Goal: Information Seeking & Learning: Learn about a topic

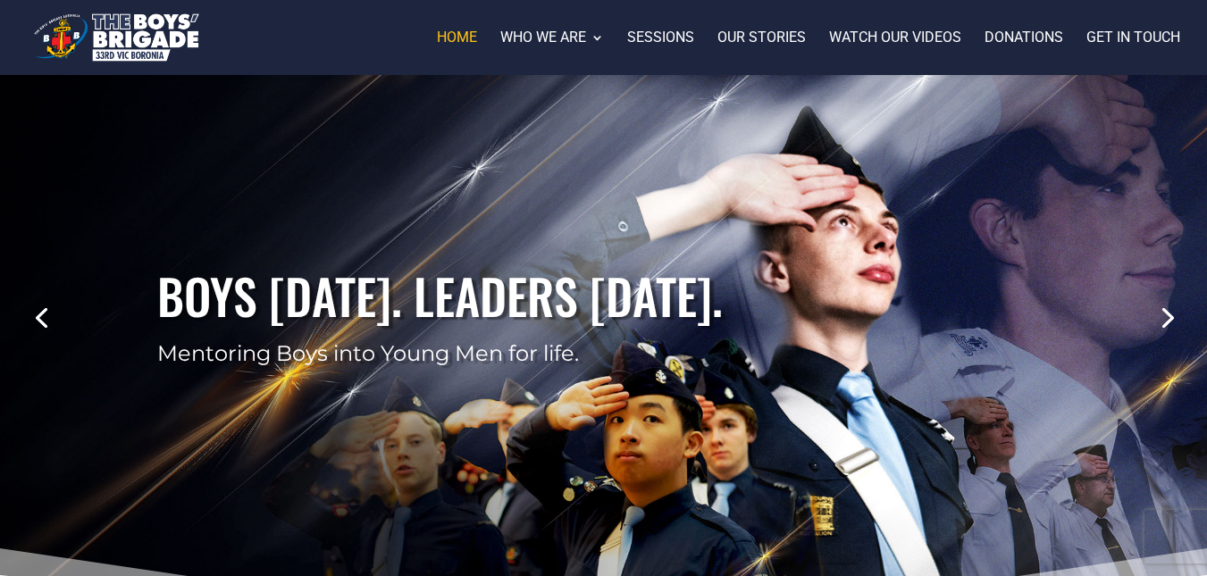
scroll to position [106, 0]
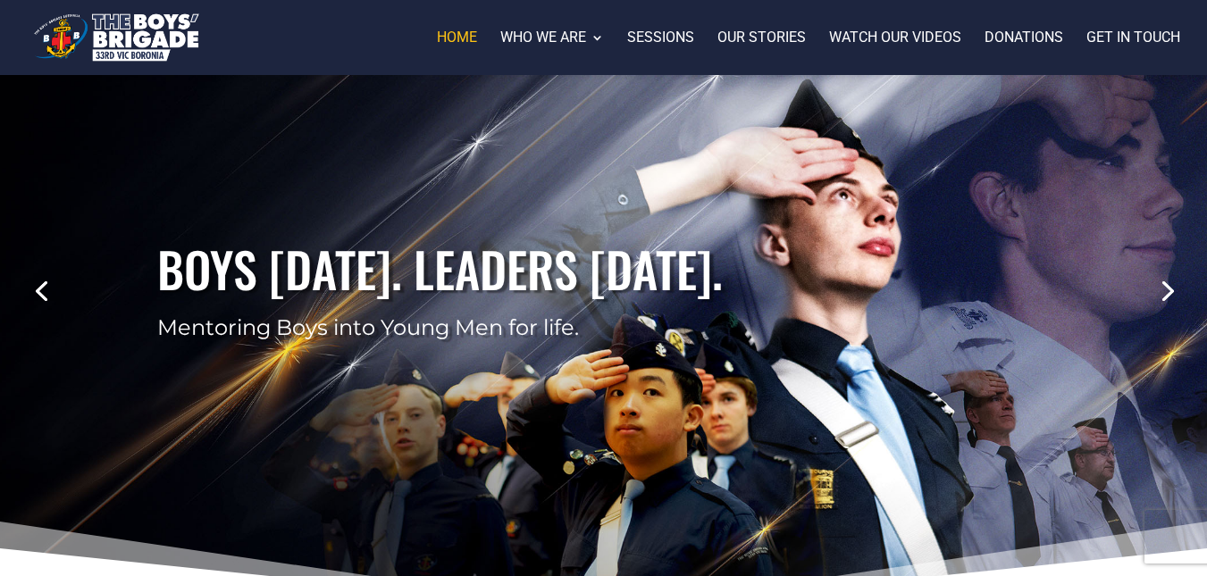
click at [33, 299] on link "Previous" at bounding box center [41, 289] width 43 height 43
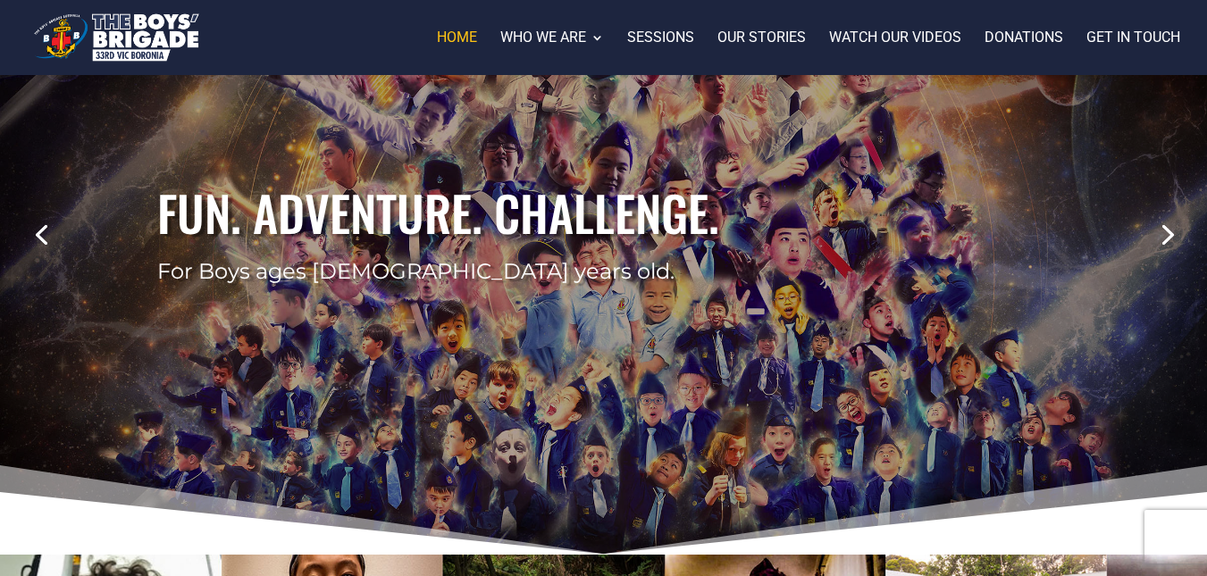
scroll to position [164, 0]
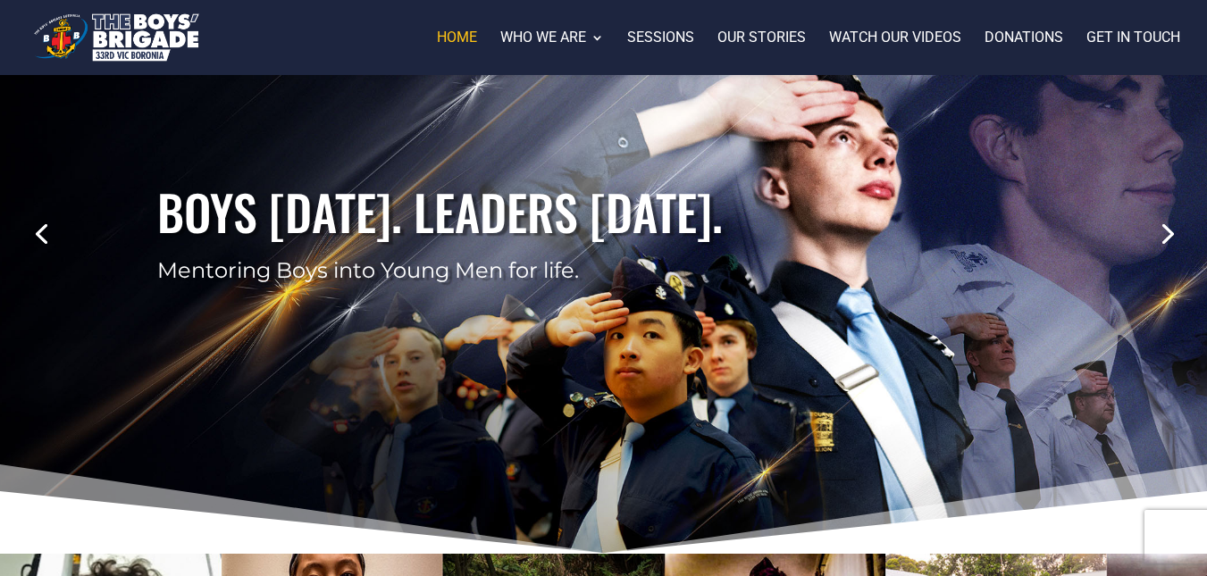
click at [29, 239] on link "Previous" at bounding box center [41, 232] width 43 height 43
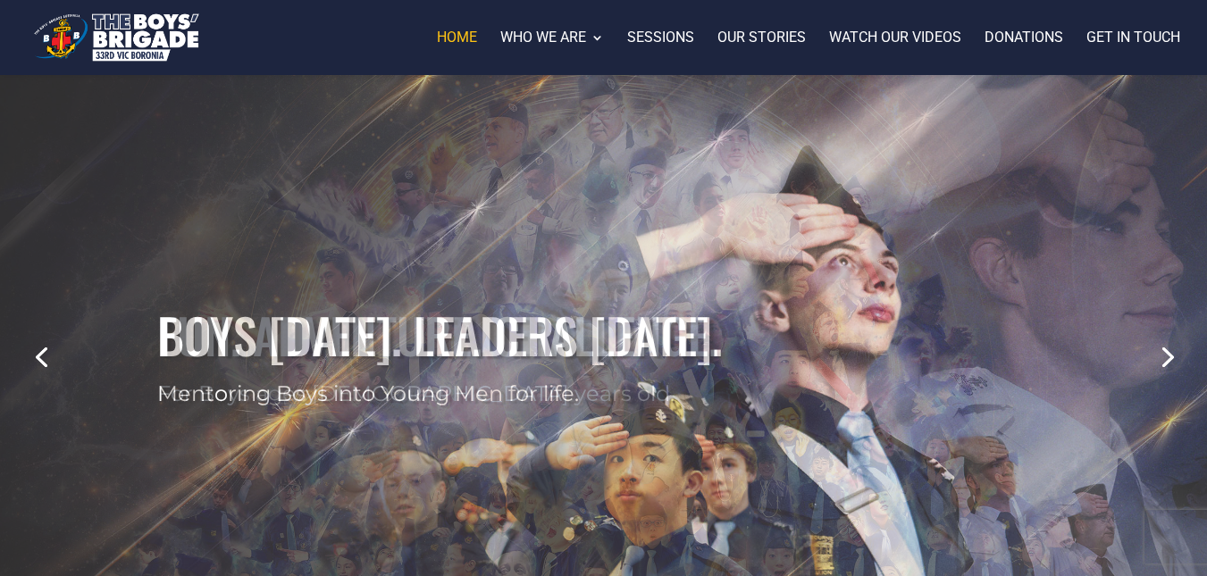
scroll to position [38, 0]
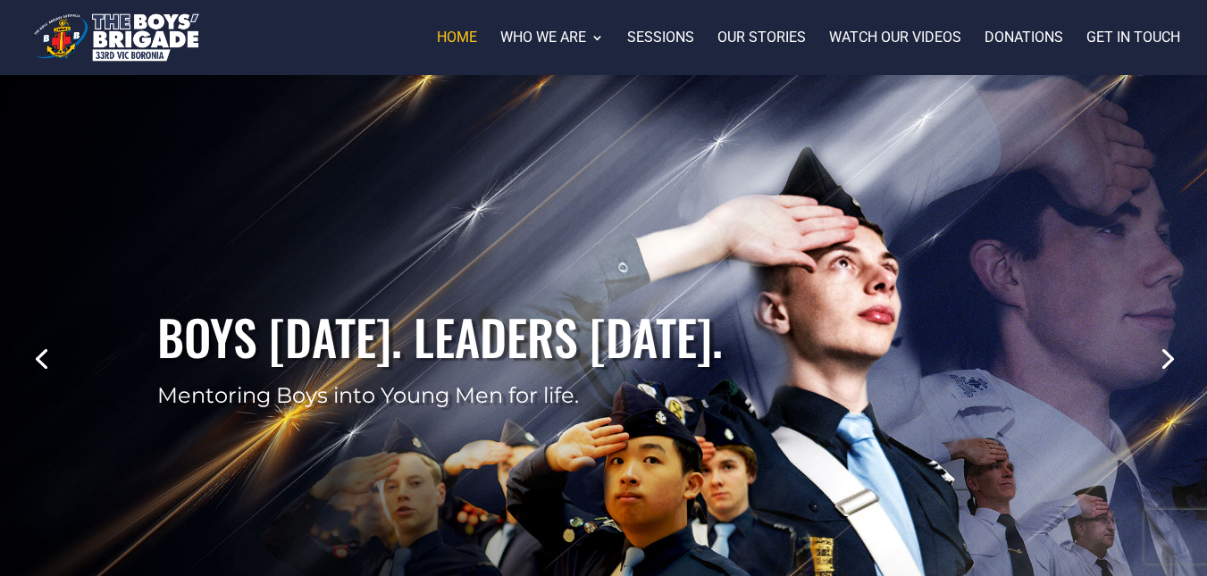
click at [25, 361] on link "Previous" at bounding box center [41, 357] width 43 height 43
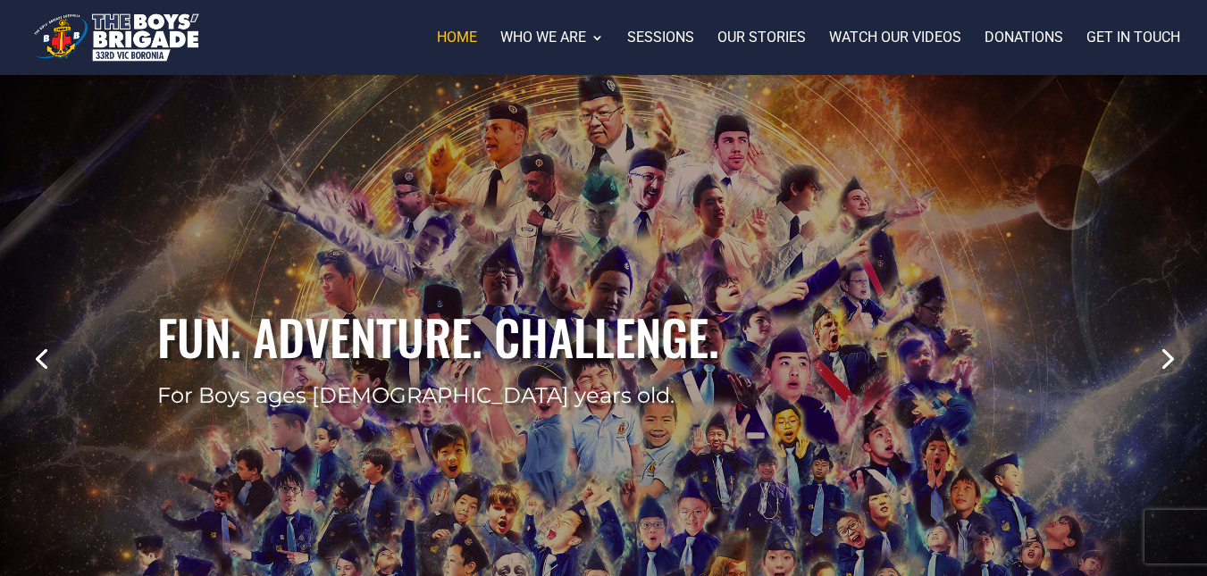
click at [280, 232] on div "Fun. Adventure. Challenge. For Boys ages [DEMOGRAPHIC_DATA] years old." at bounding box center [603, 357] width 1063 height 643
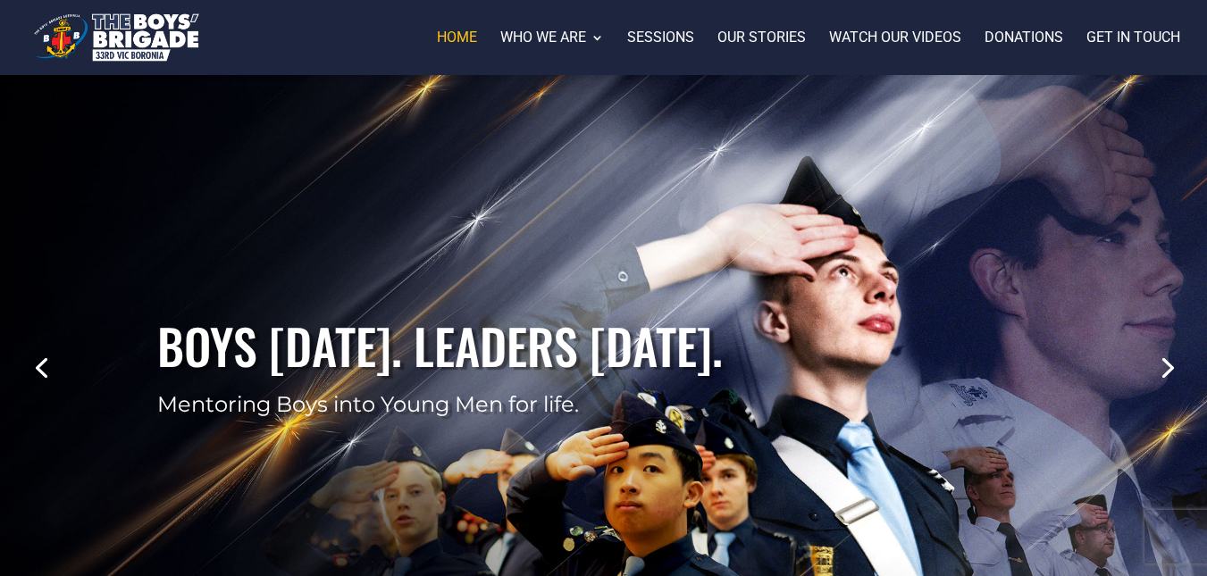
scroll to position [32, 0]
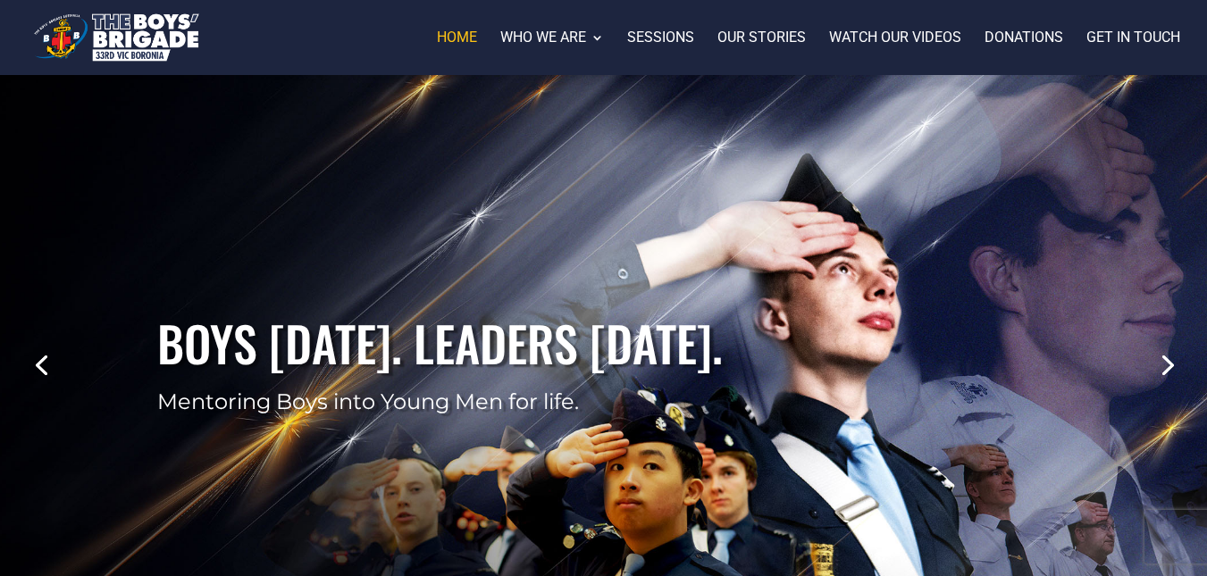
click at [34, 362] on link "Previous" at bounding box center [41, 363] width 43 height 43
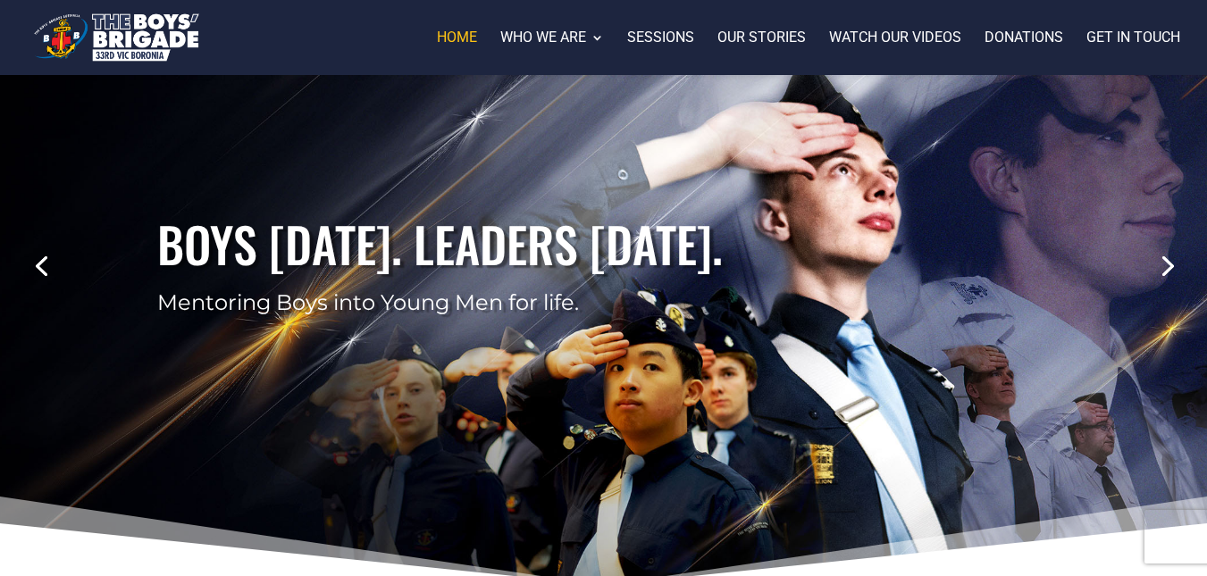
scroll to position [126, 0]
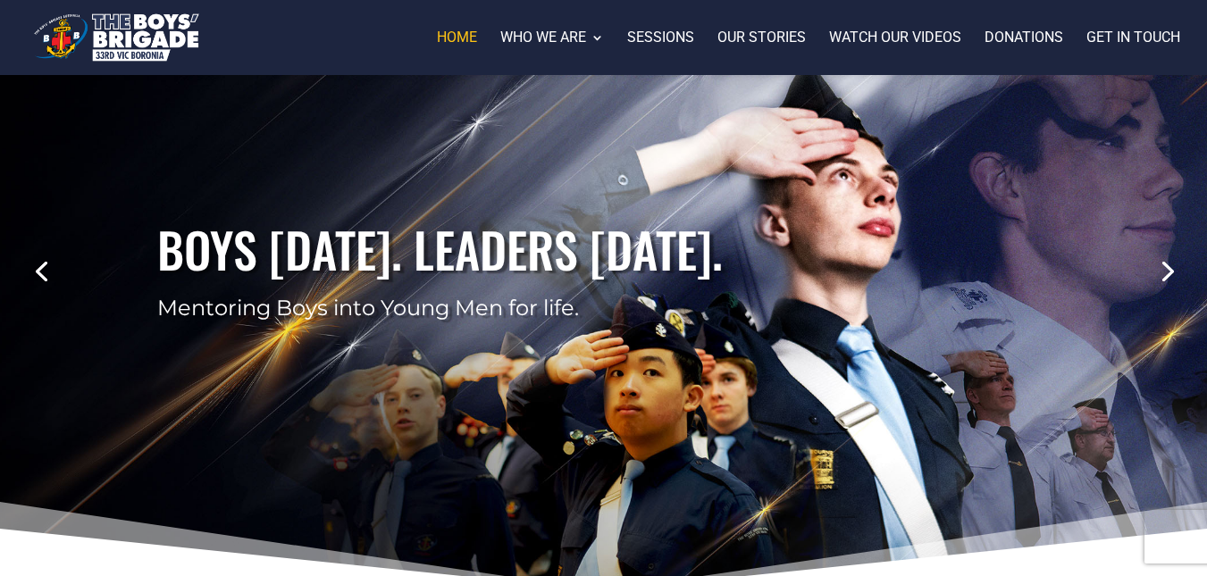
click at [1173, 263] on link "Next" at bounding box center [1166, 269] width 43 height 43
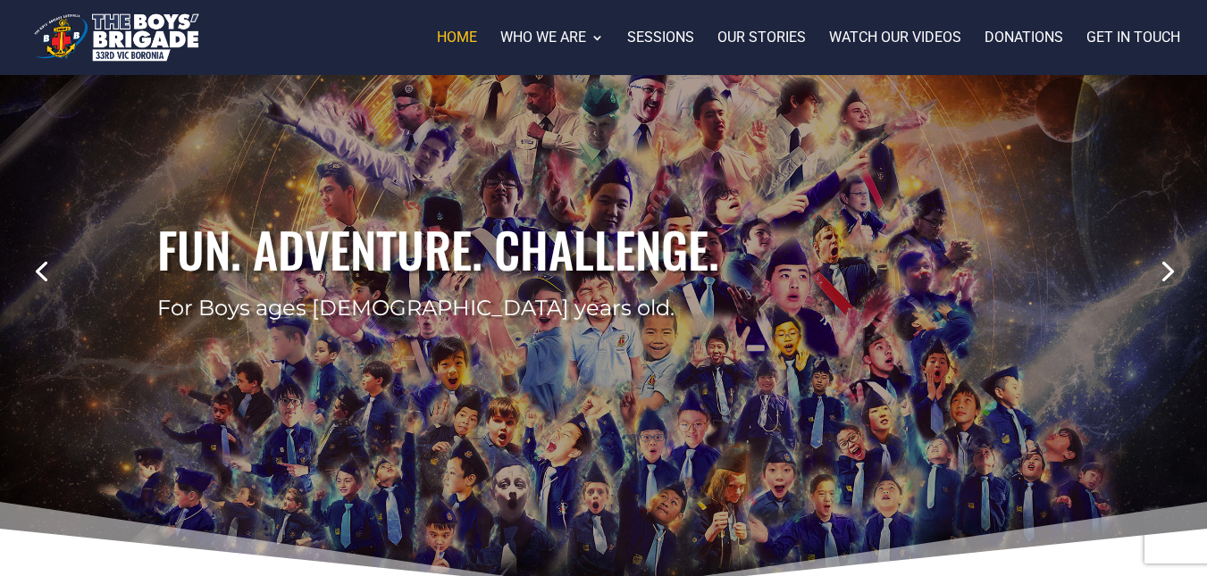
click at [1173, 263] on link "Next" at bounding box center [1166, 269] width 43 height 43
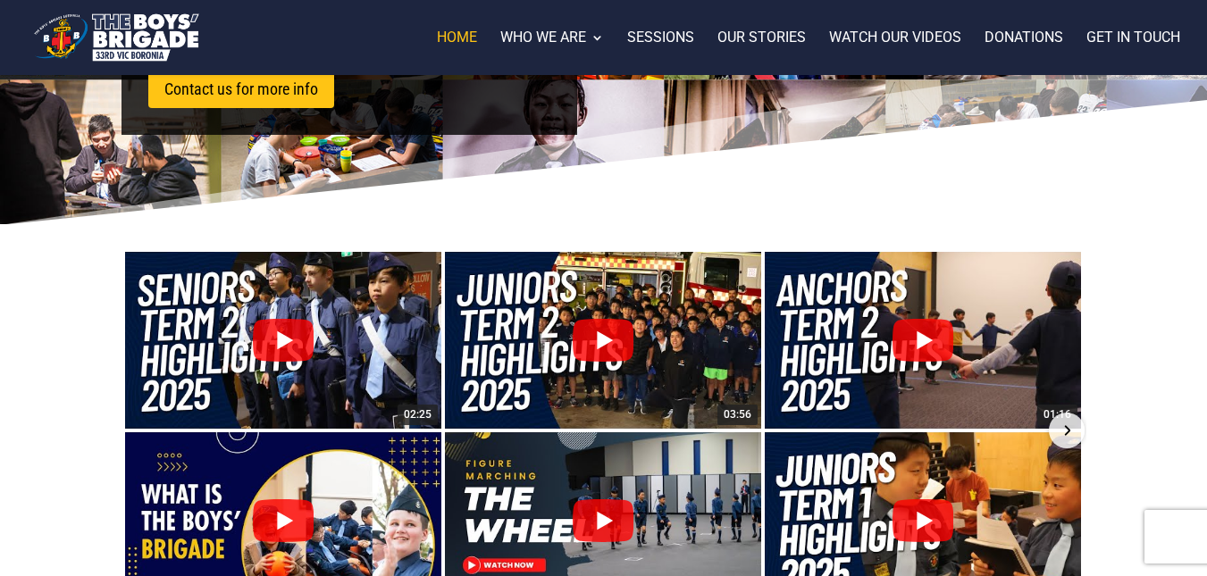
scroll to position [1365, 0]
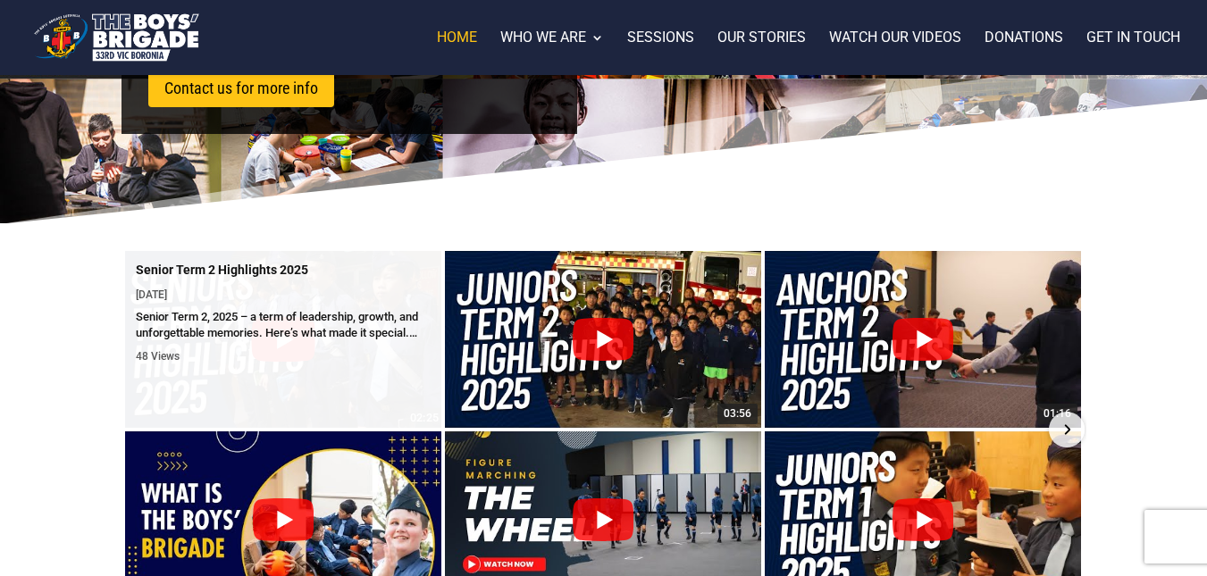
click at [294, 309] on div "Senior Term 2, 2025 – a term of leadership, growth, and unforgettable memories.…" at bounding box center [283, 325] width 295 height 32
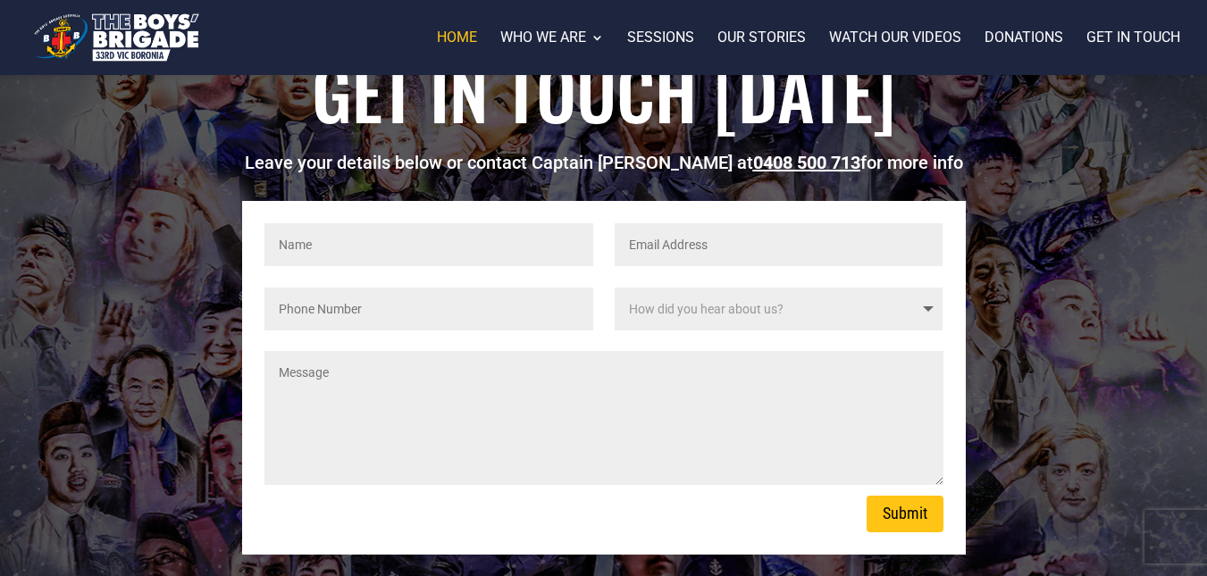
scroll to position [2339, 0]
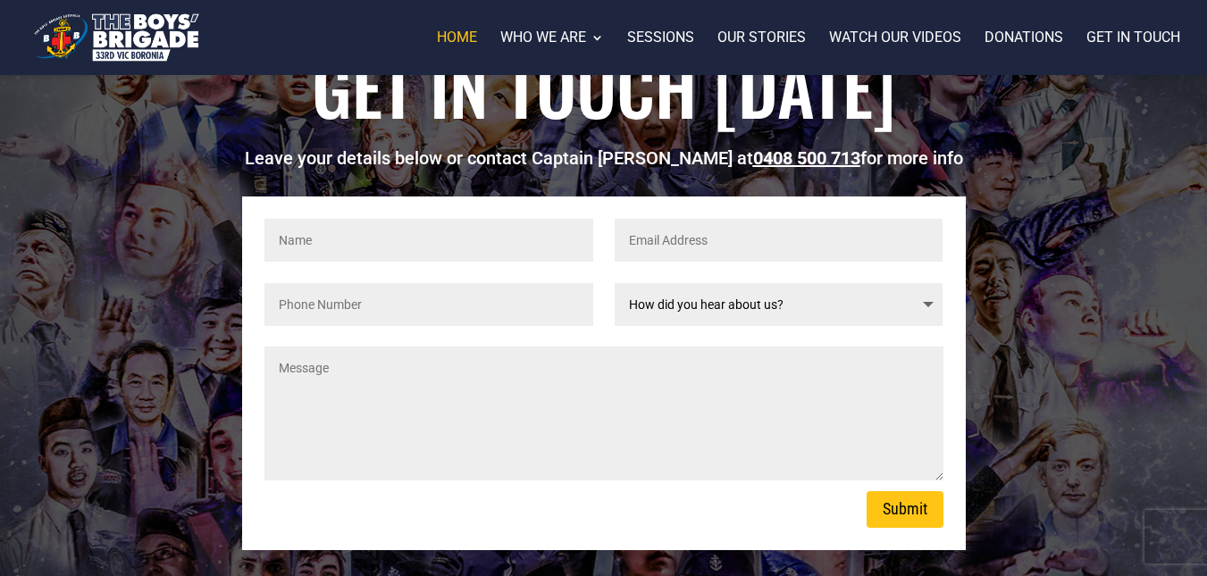
click at [931, 284] on select "How did you hear about us? Google Search Social Media Word of Mouth Others" at bounding box center [779, 304] width 329 height 43
click at [1131, 336] on div "Get in touch [DATE] Leave your details below or contact Captain [PERSON_NAME] a…" at bounding box center [603, 294] width 1207 height 921
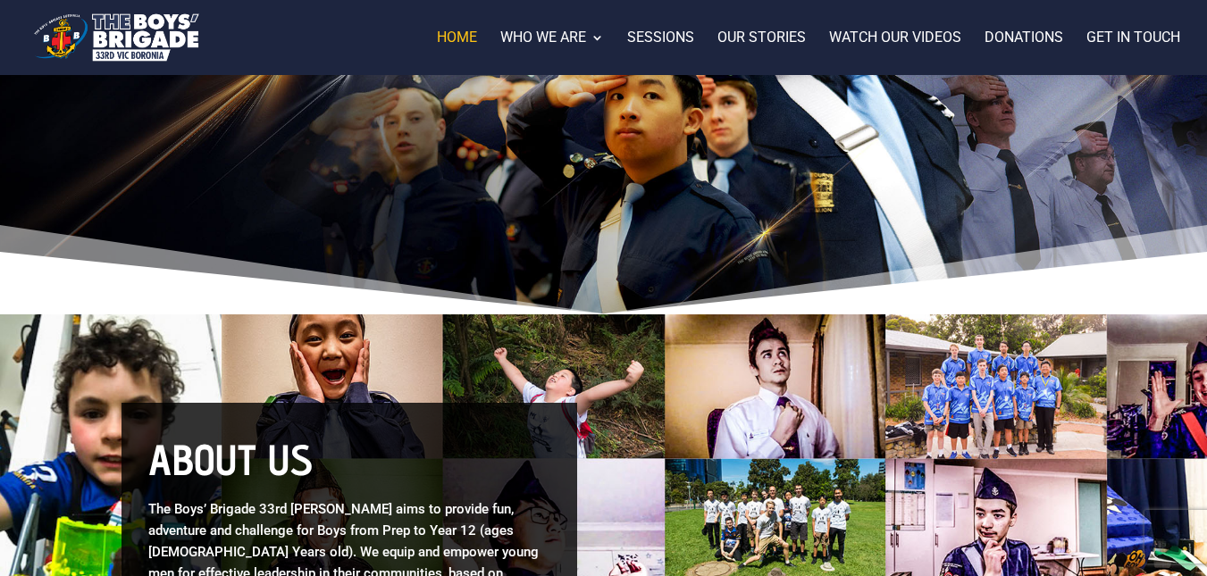
scroll to position [0, 0]
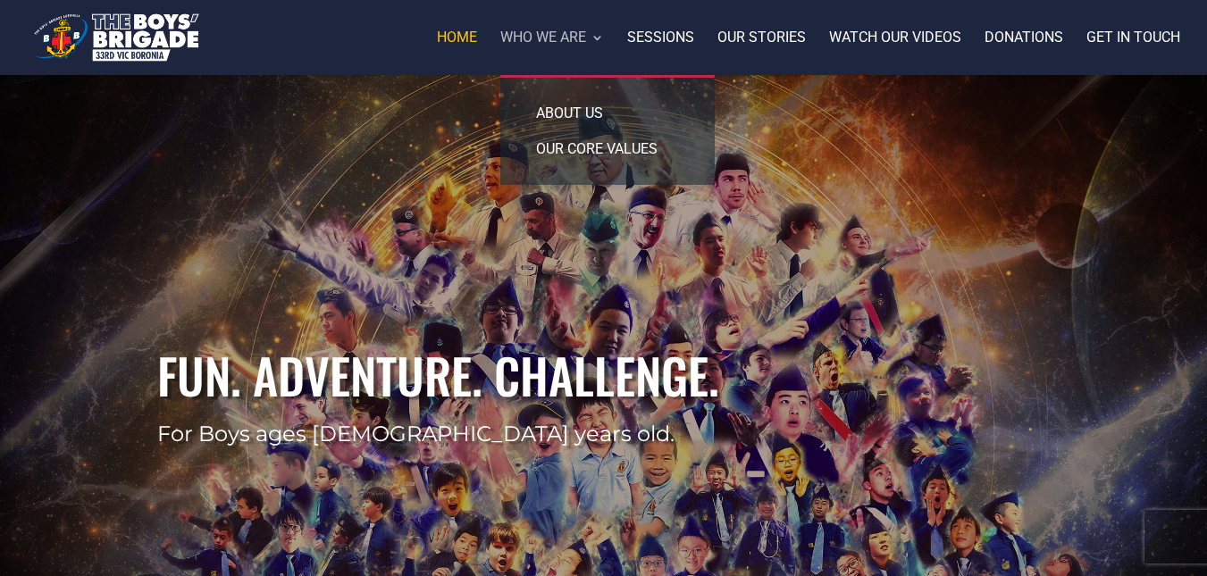
click at [557, 34] on link "Who we are" at bounding box center [552, 53] width 104 height 44
click at [582, 105] on link "About us" at bounding box center [607, 114] width 179 height 36
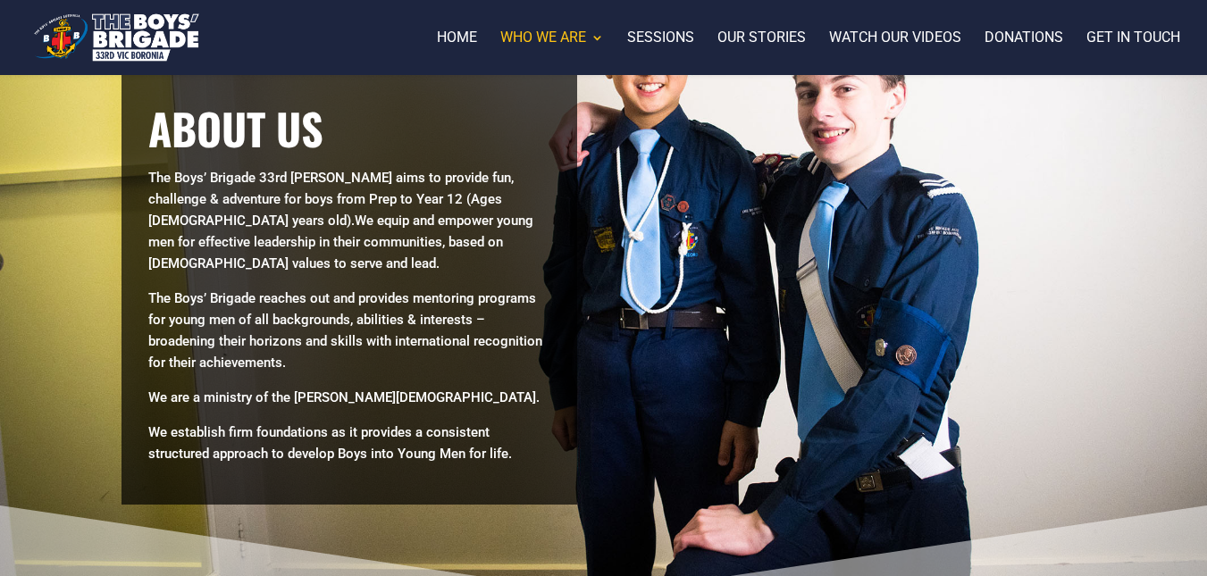
scroll to position [253, 0]
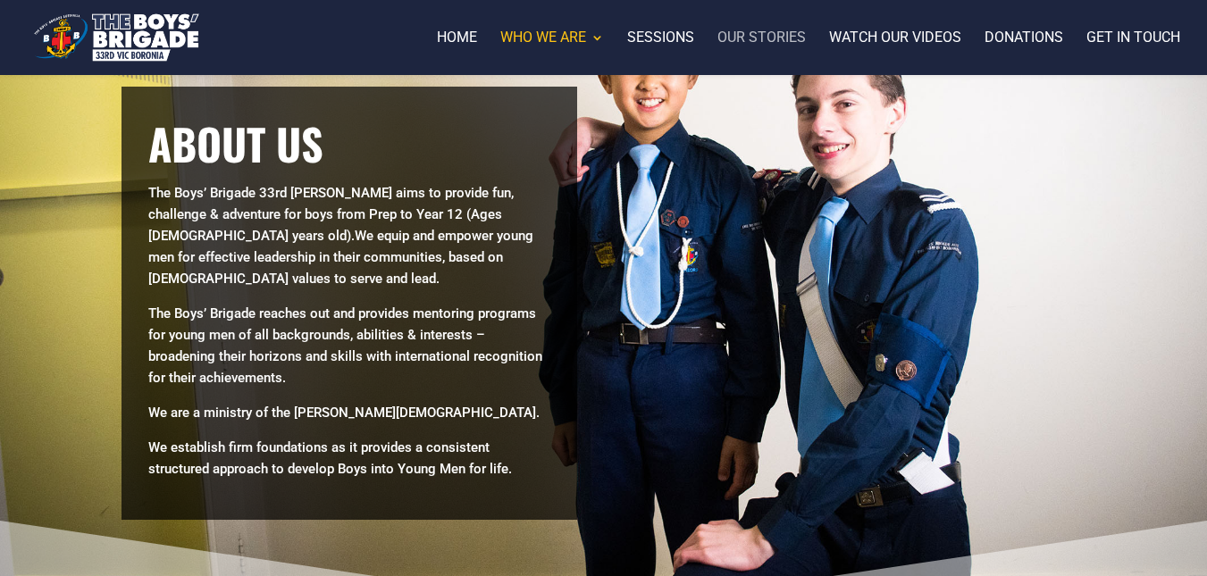
click at [766, 37] on link "Our stories" at bounding box center [762, 53] width 88 height 44
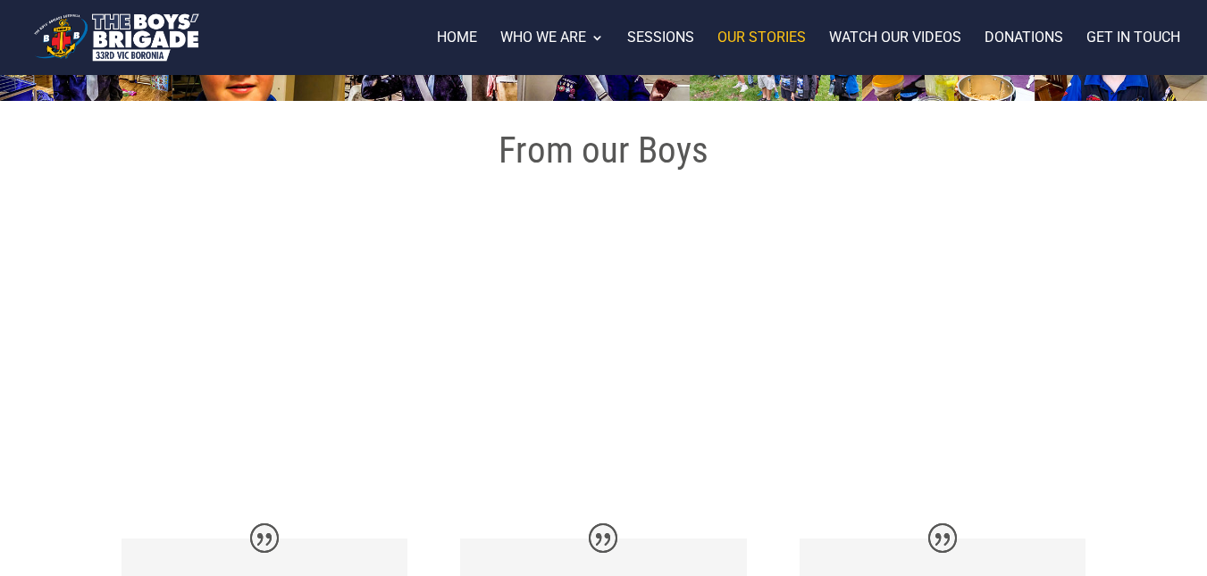
scroll to position [197, 0]
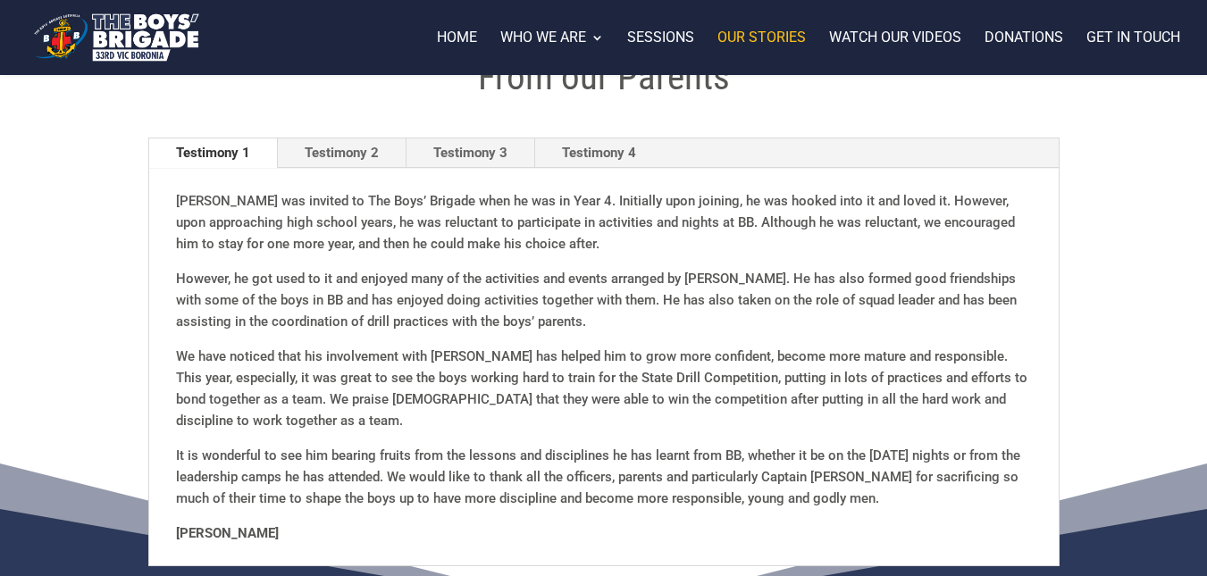
scroll to position [991, 0]
click at [315, 150] on link "Testimony 2" at bounding box center [342, 153] width 128 height 30
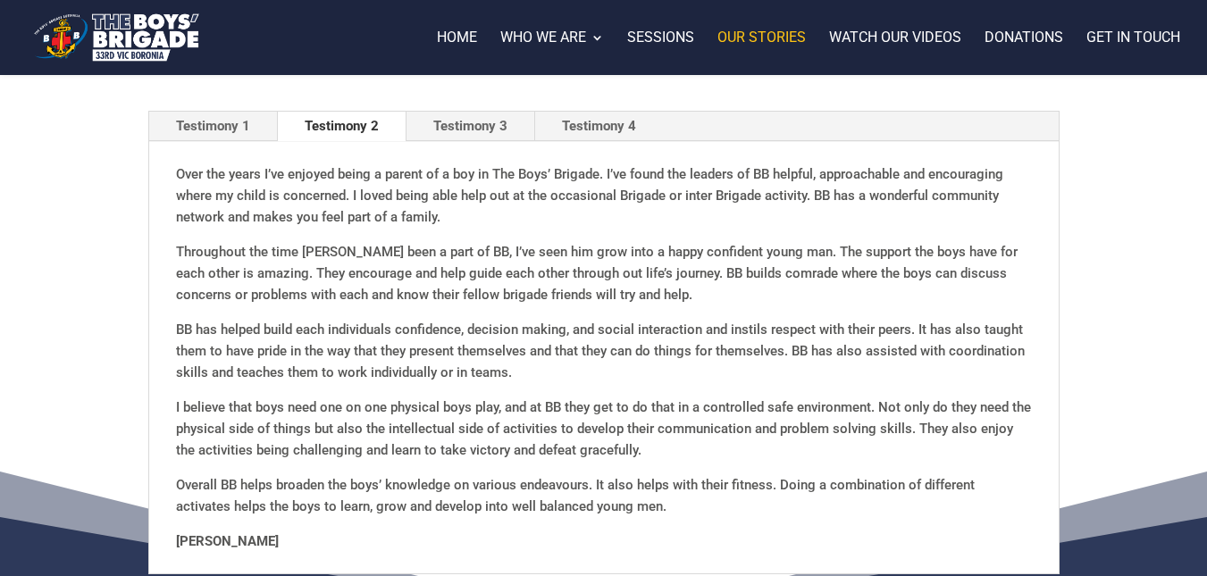
scroll to position [1016, 0]
click at [478, 118] on link "Testimony 3" at bounding box center [471, 128] width 128 height 30
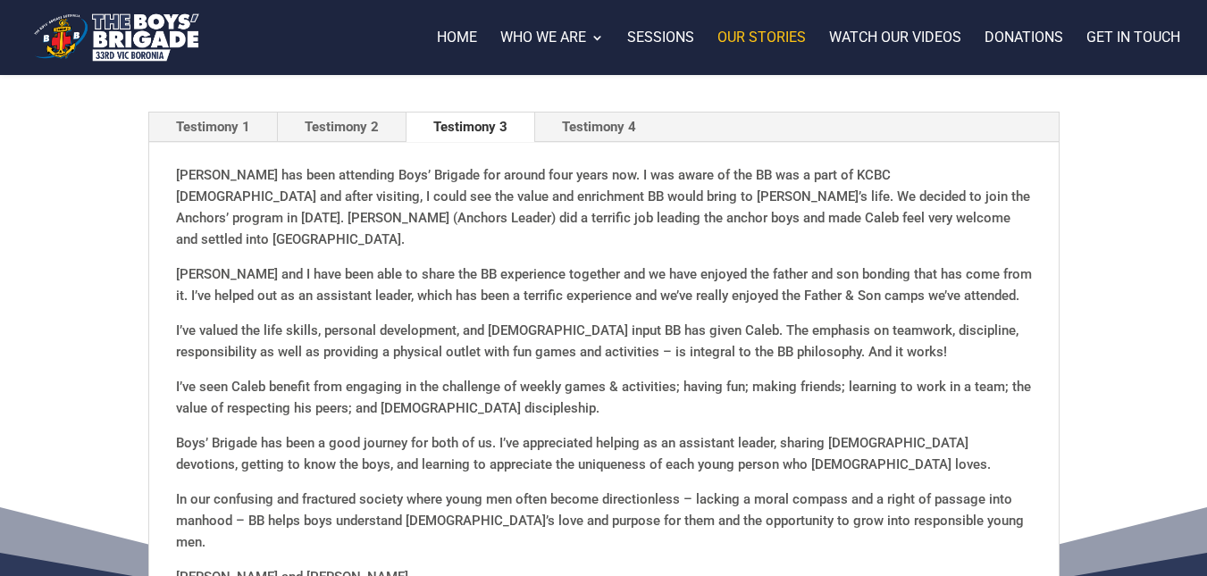
click at [583, 122] on link "Testimony 4" at bounding box center [599, 128] width 128 height 30
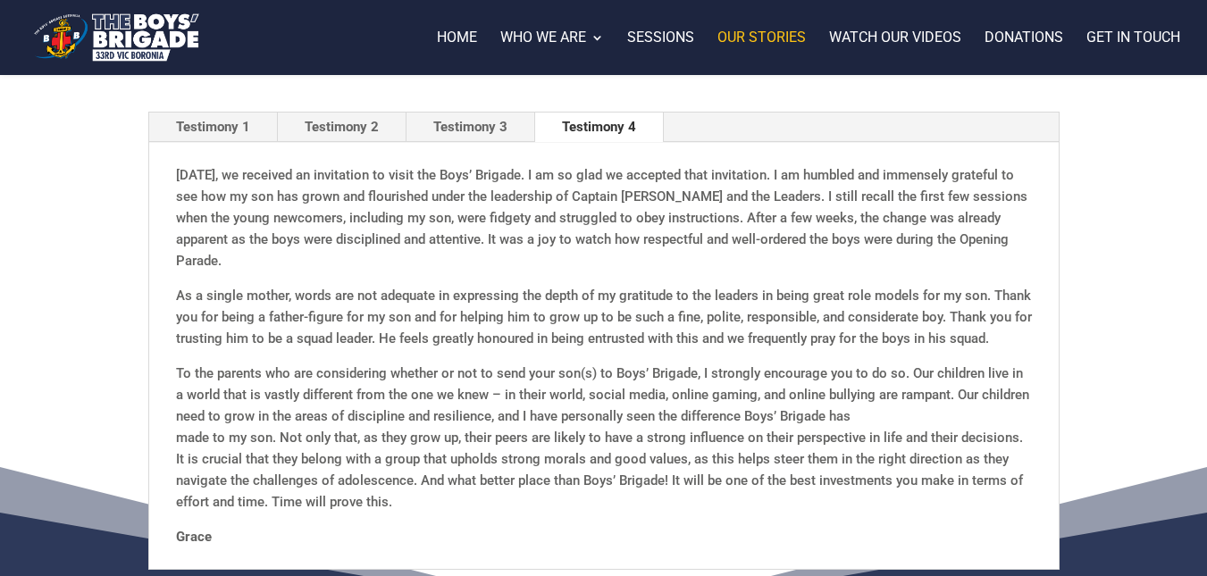
click at [91, 56] on img at bounding box center [116, 37] width 172 height 57
